Goal: Navigation & Orientation: Find specific page/section

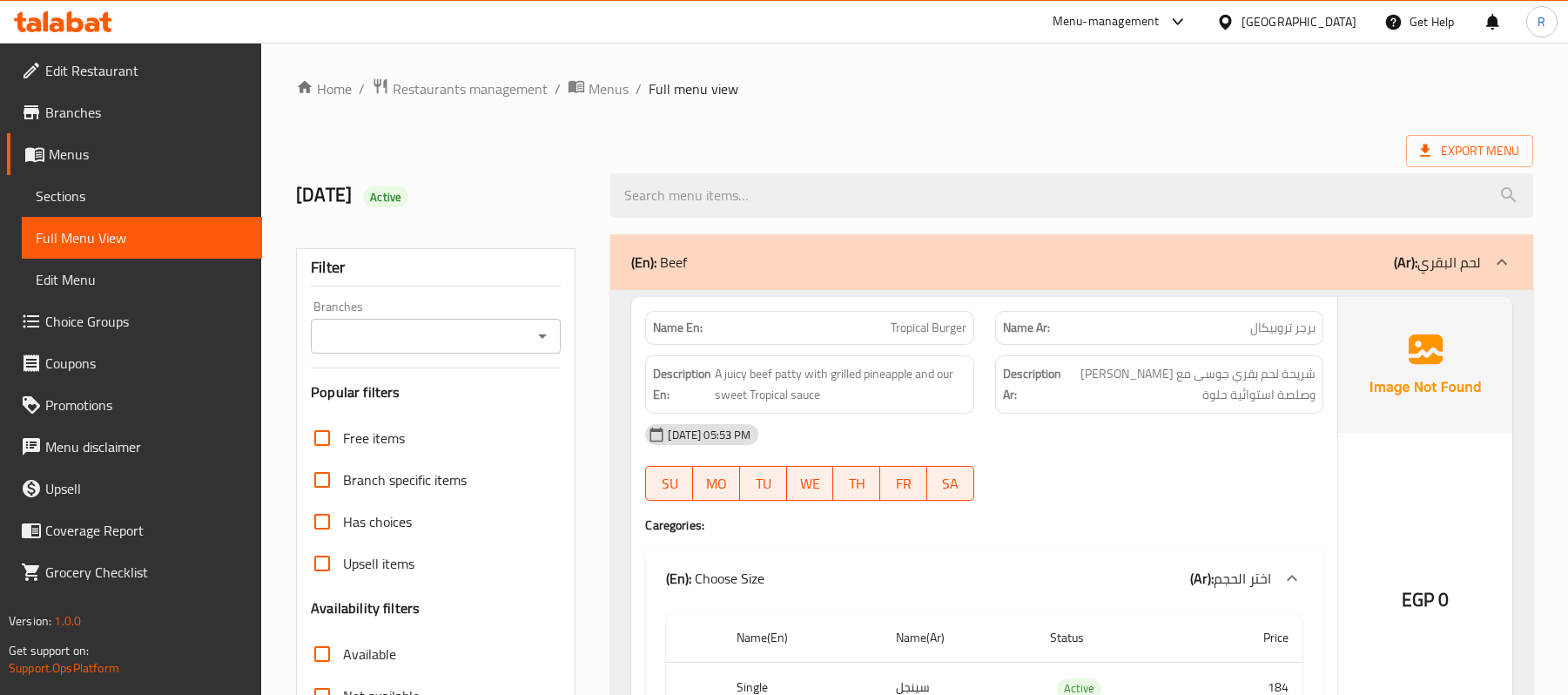
scroll to position [2524, 0]
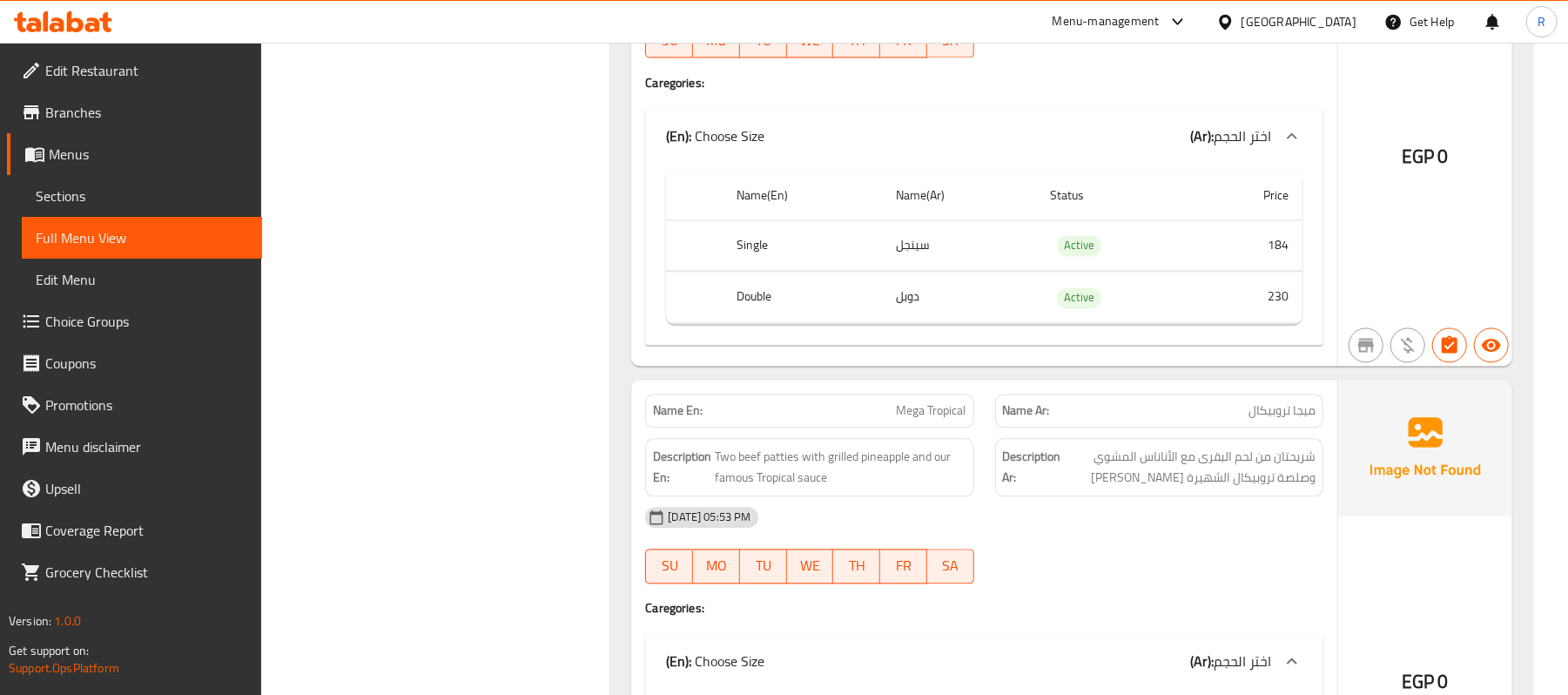
click at [1335, 26] on div "[GEOGRAPHIC_DATA]" at bounding box center [1298, 21] width 115 height 19
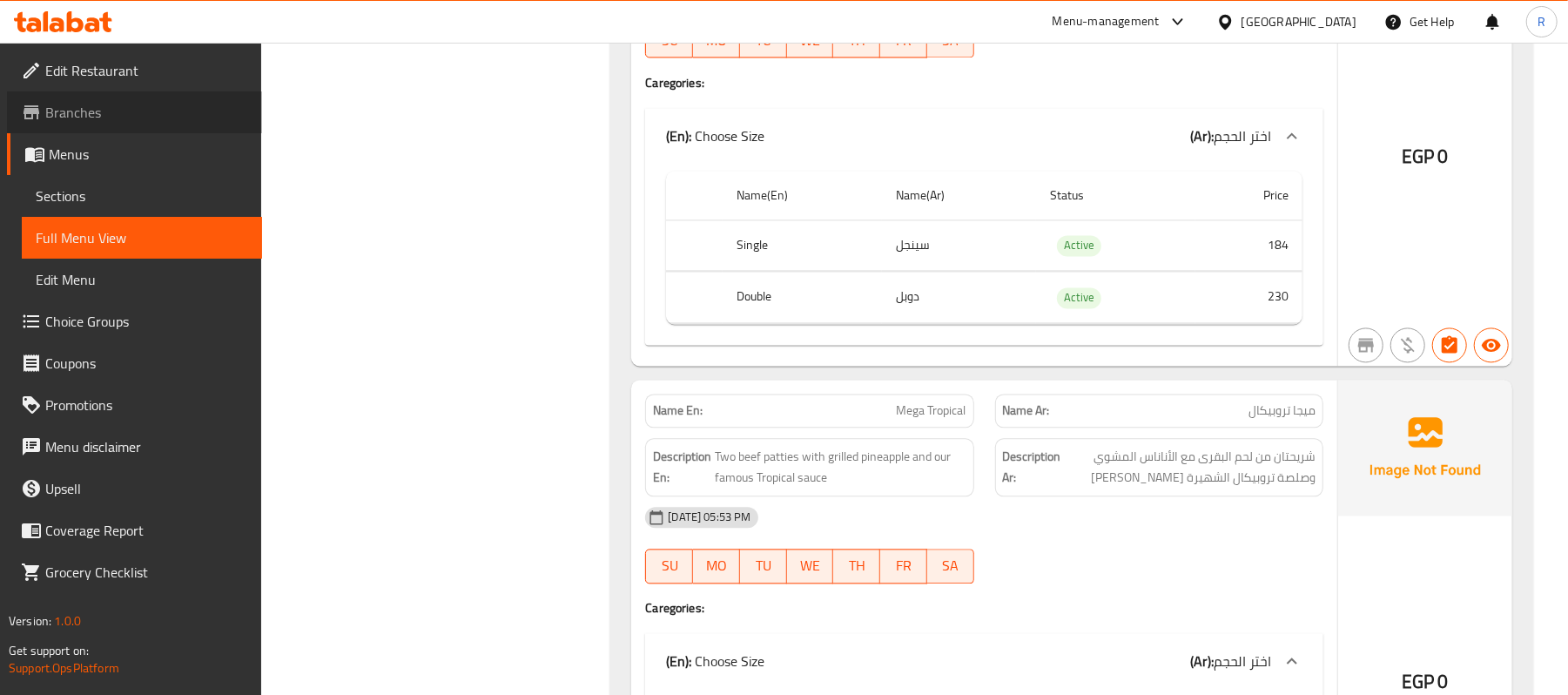
click at [133, 105] on span "Branches" at bounding box center [146, 112] width 203 height 21
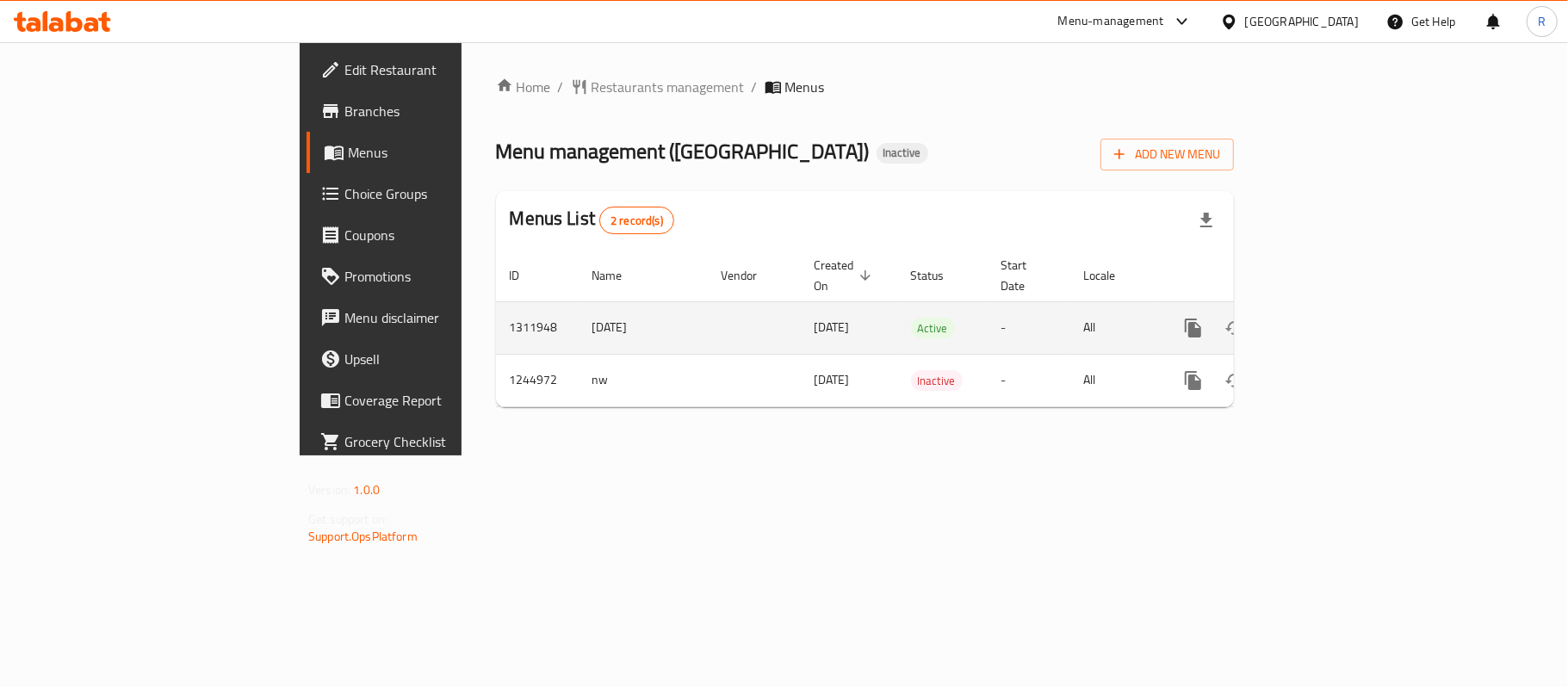
click at [1328, 318] on icon "enhanced table" at bounding box center [1318, 328] width 21 height 21
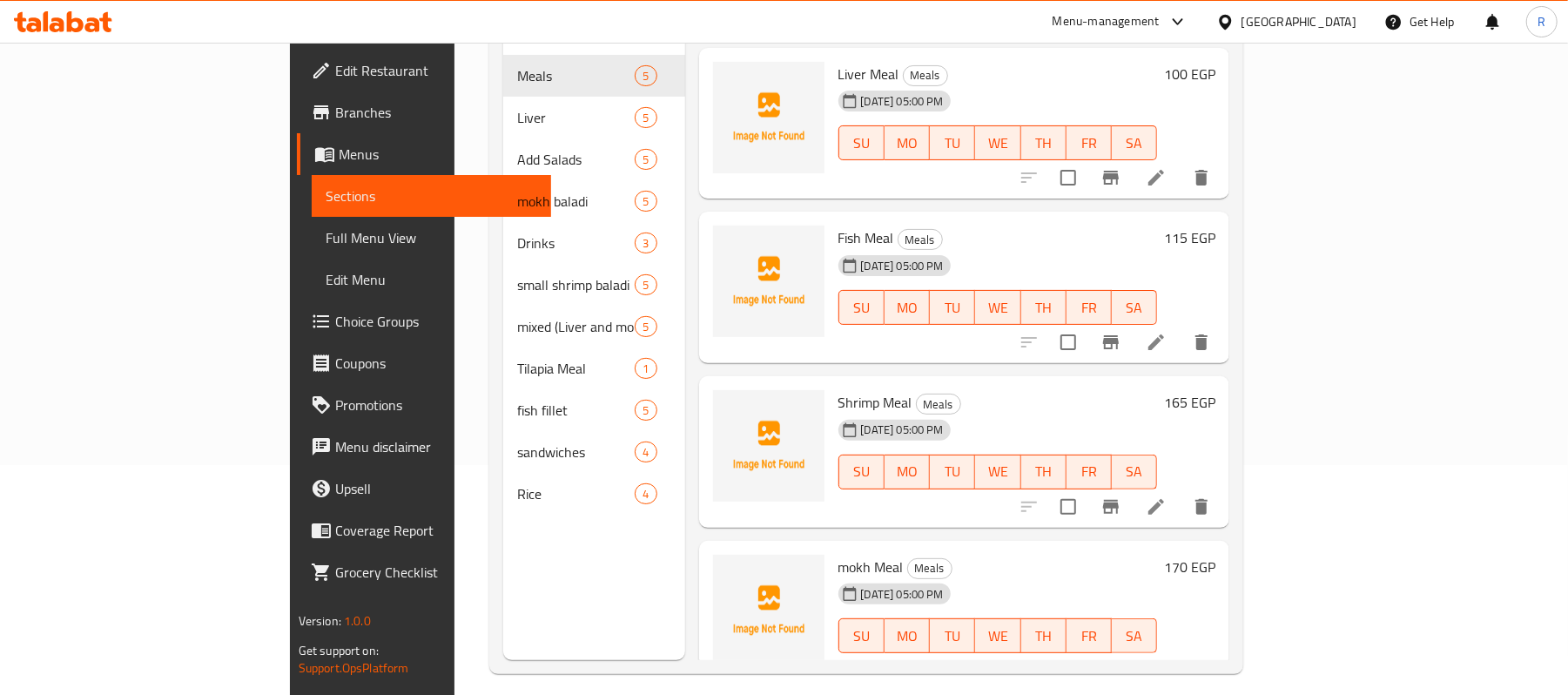
scroll to position [231, 0]
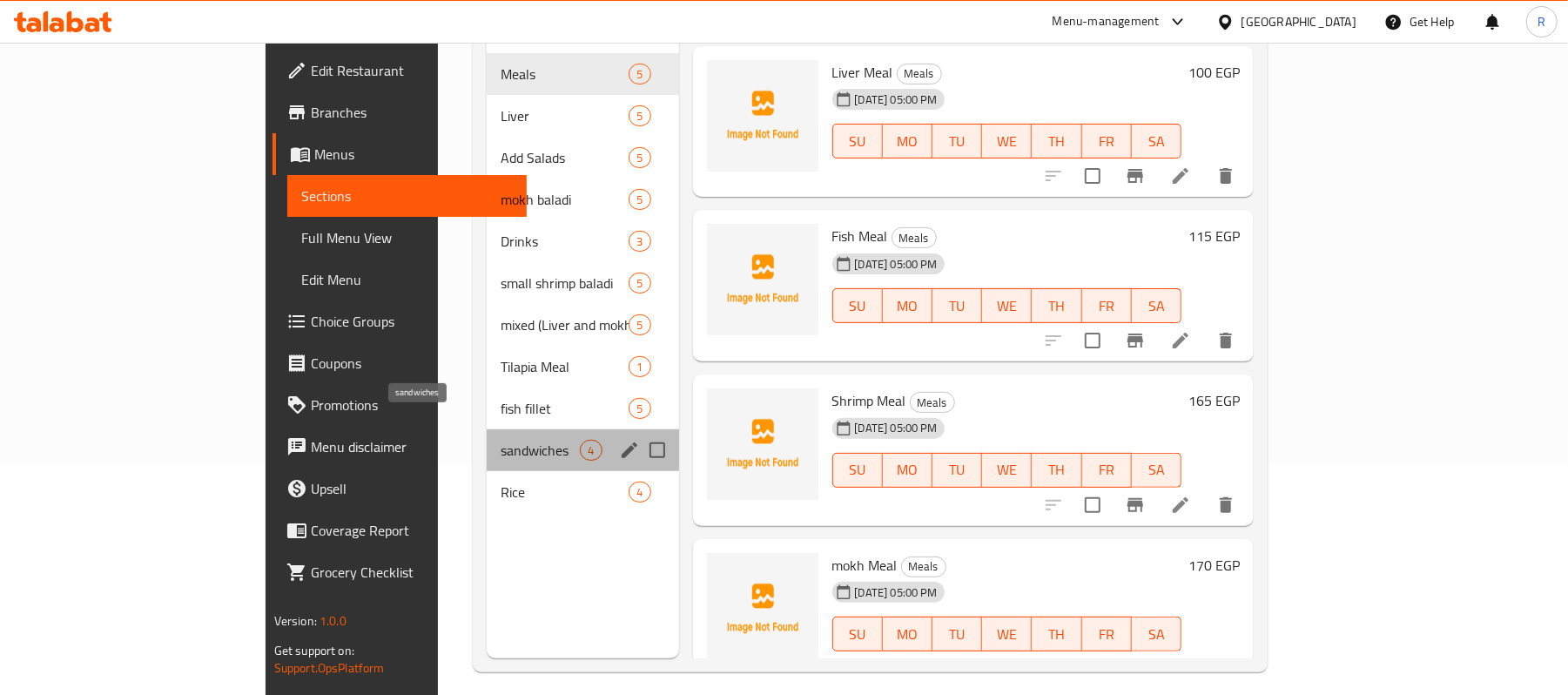
click at [501, 440] on span "sandwiches" at bounding box center [540, 450] width 79 height 21
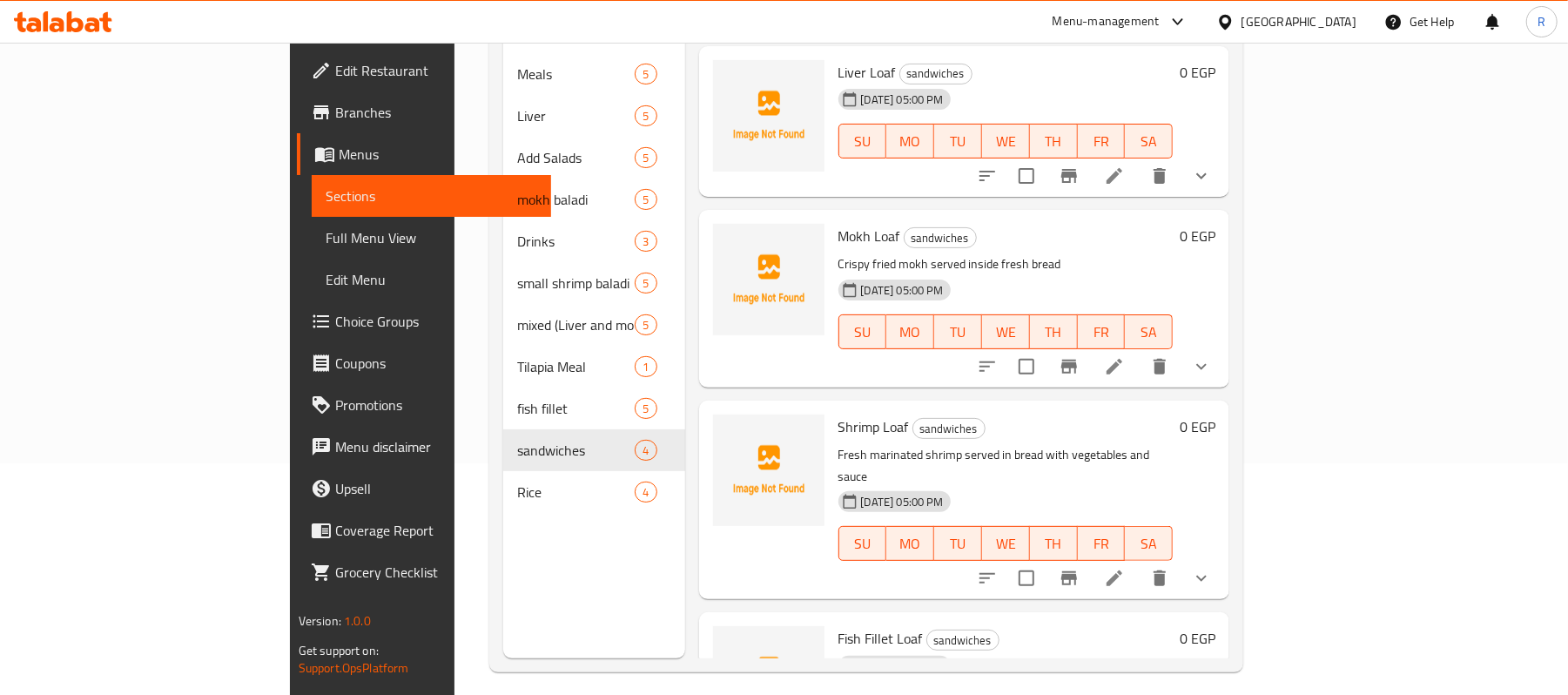
click at [1222, 346] on button "show more" at bounding box center [1202, 367] width 42 height 42
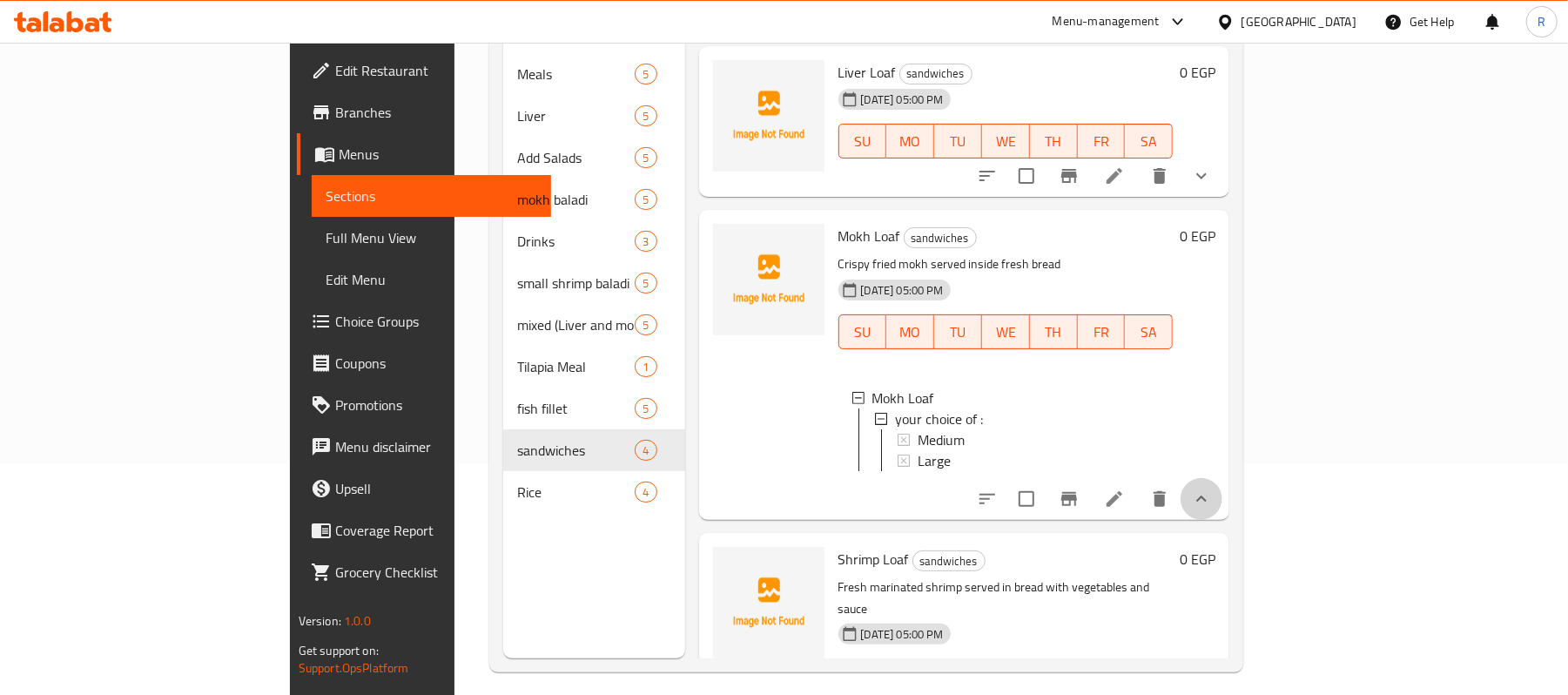
click at [1222, 492] on button "show more" at bounding box center [1202, 499] width 42 height 42
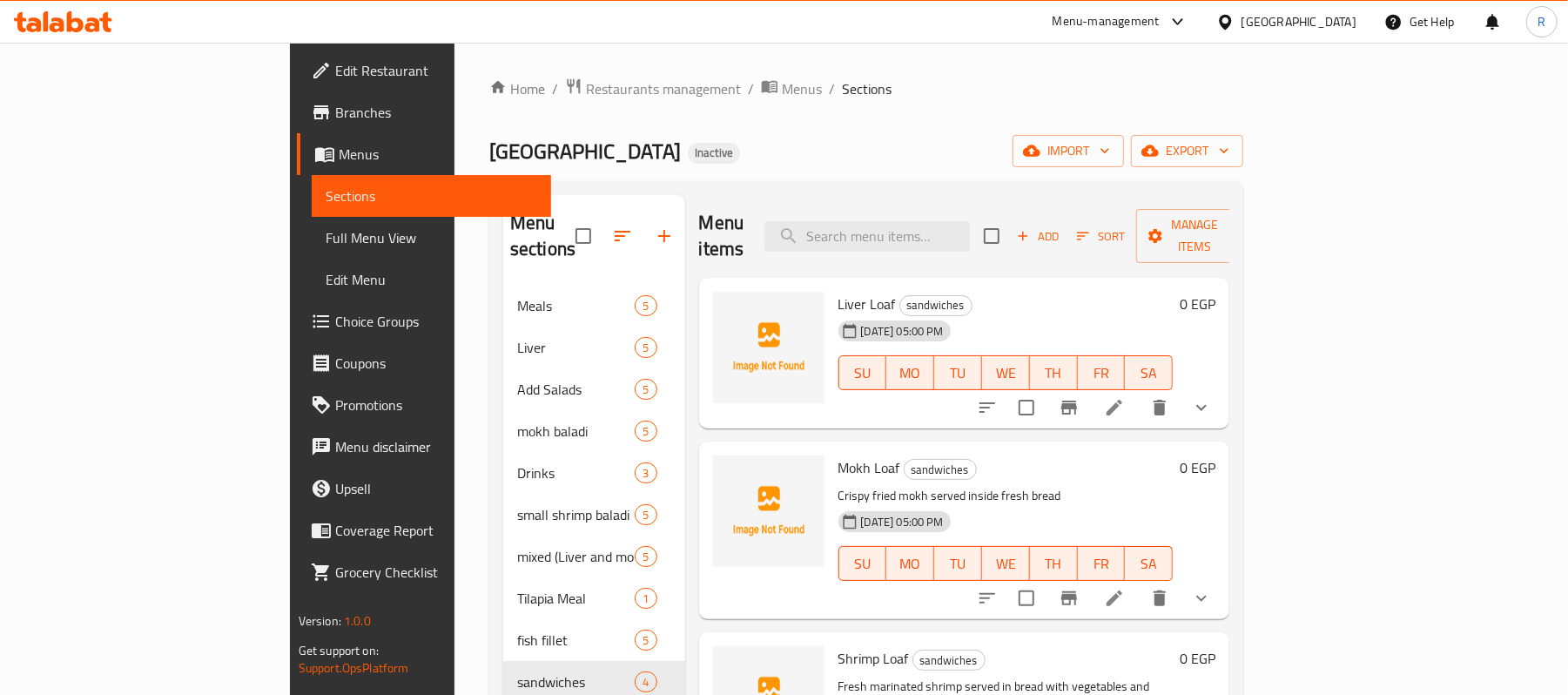
click at [326, 230] on span "Full Menu View" at bounding box center [432, 238] width 213 height 21
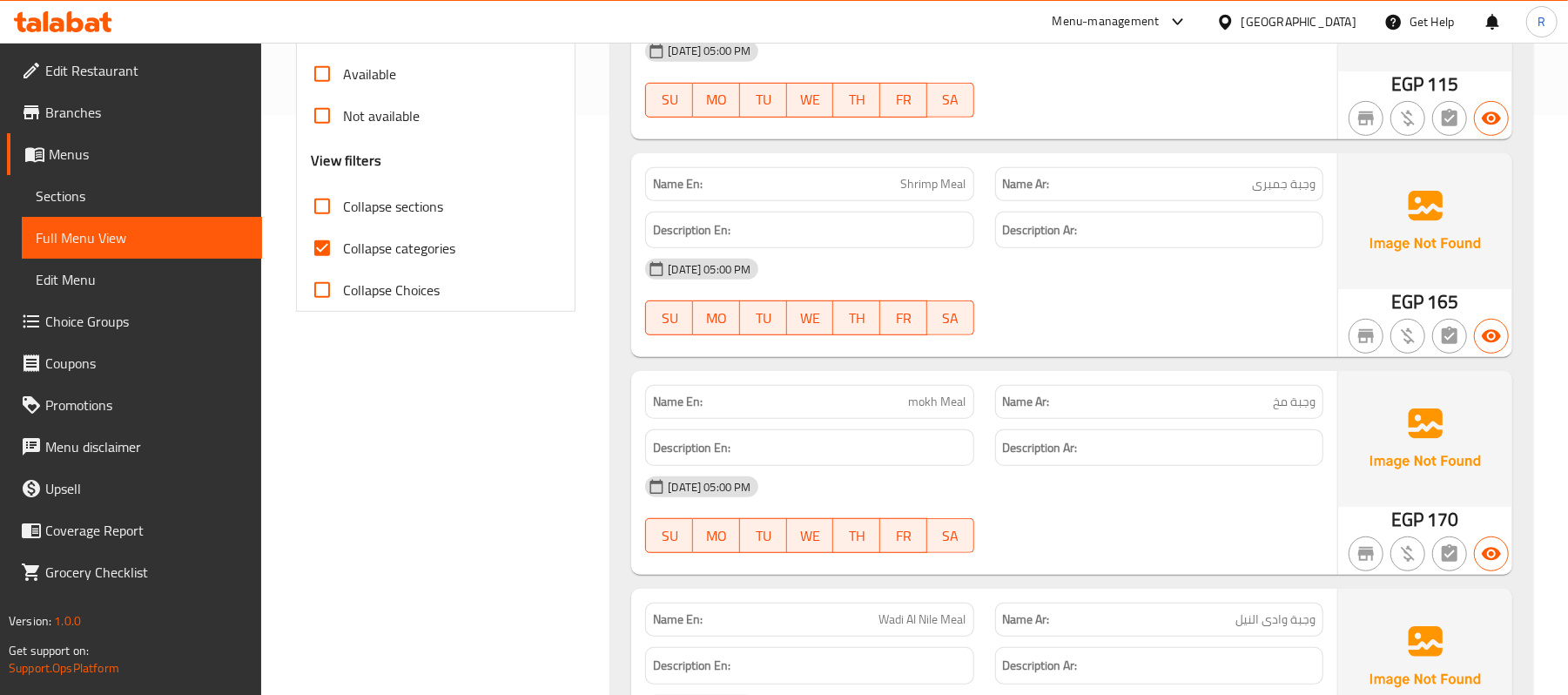
click at [332, 244] on input "Collapse categories" at bounding box center [322, 249] width 42 height 42
checkbox input "false"
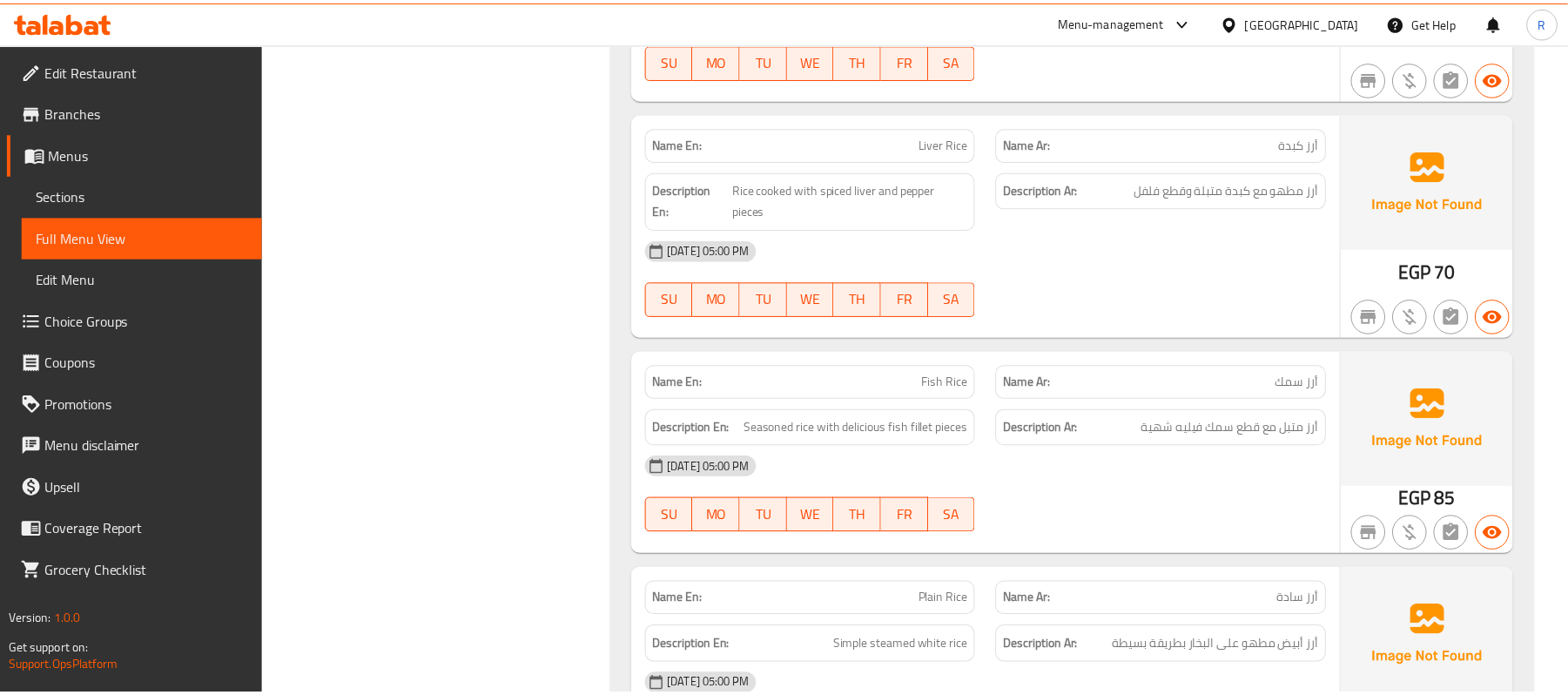
scroll to position [12125, 0]
